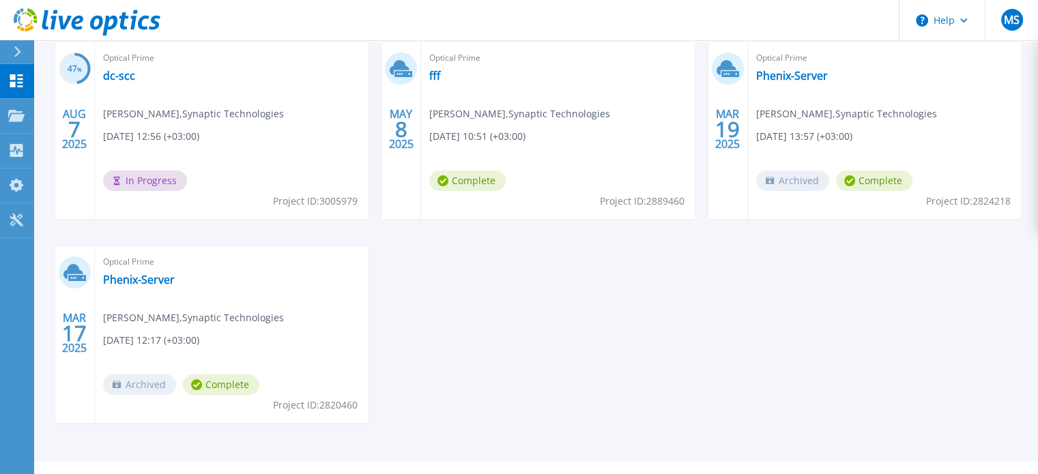
scroll to position [281, 0]
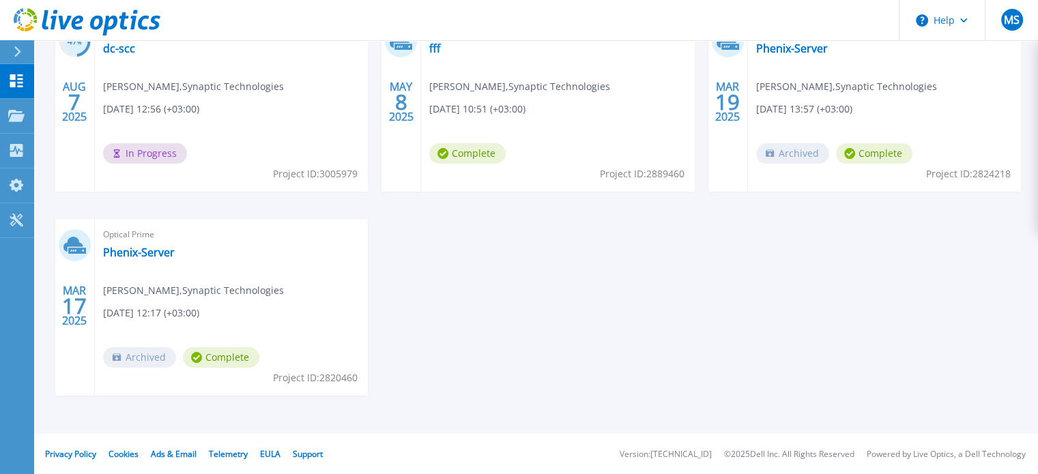
click at [346, 182] on span "Project ID: 2820460" at bounding box center [315, 174] width 85 height 15
click at [410, 357] on div "47 % AUG 7 2025 Optical Prime dc-scc Mohmmad Saleh , Synaptic Technologies 08/0…" at bounding box center [531, 219] width 979 height 408
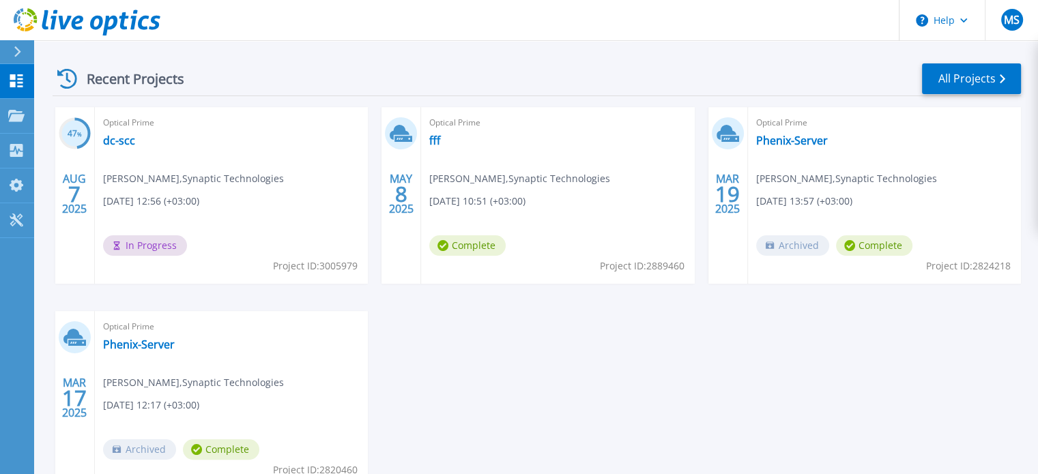
scroll to position [192, 0]
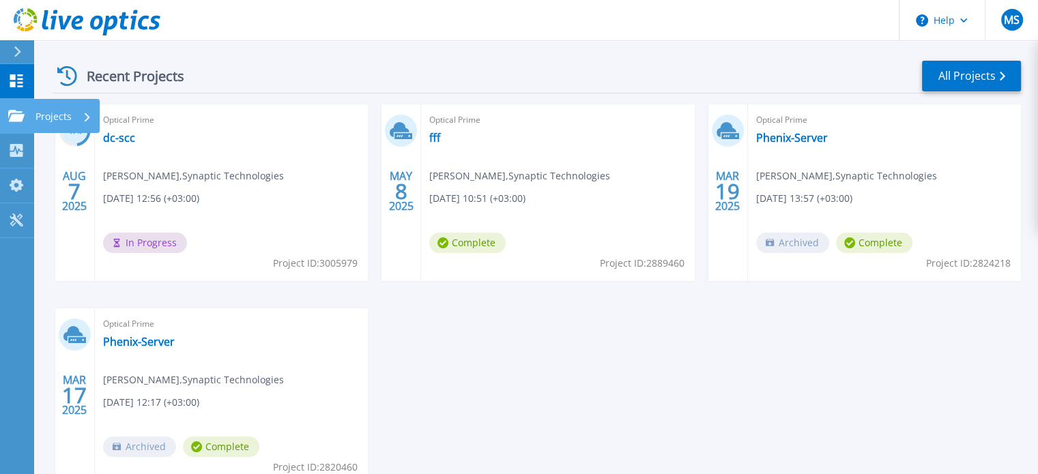
click at [10, 114] on icon at bounding box center [16, 116] width 16 height 12
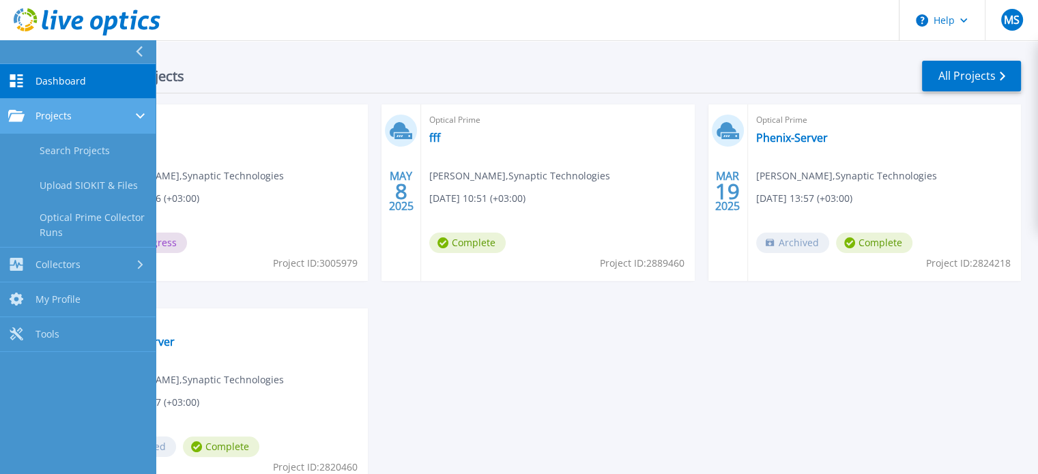
click at [22, 116] on icon at bounding box center [16, 116] width 16 height 12
click at [30, 117] on div "Projects" at bounding box center [39, 116] width 63 height 12
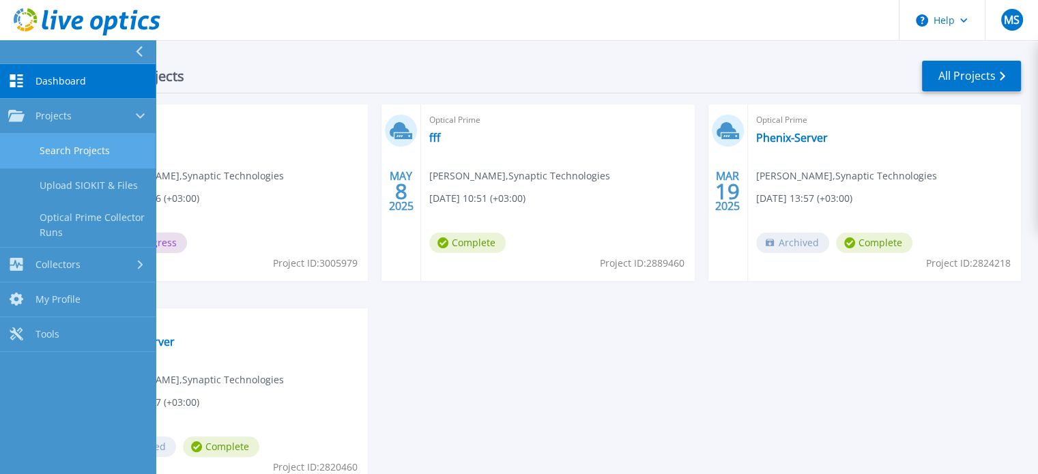
click at [44, 152] on link "Search Projects" at bounding box center [78, 151] width 156 height 35
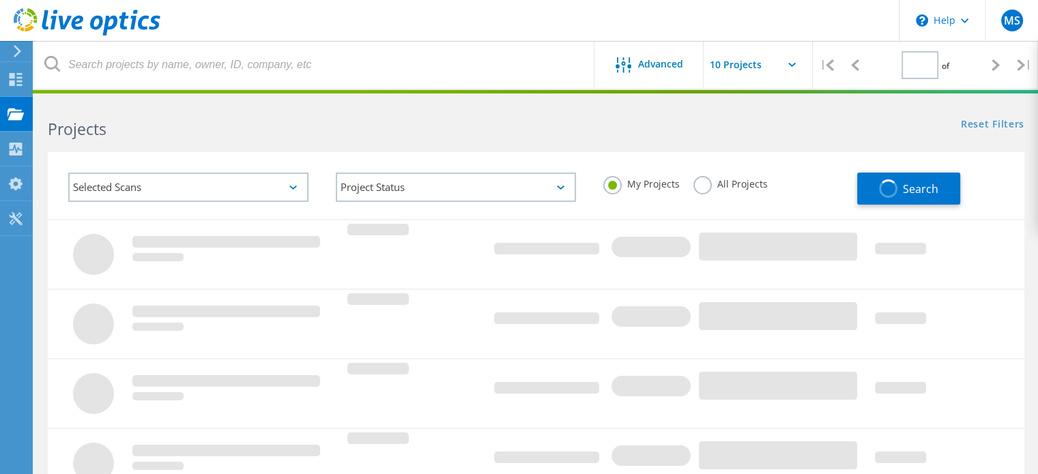
type input "1"
